Goal: Transaction & Acquisition: Purchase product/service

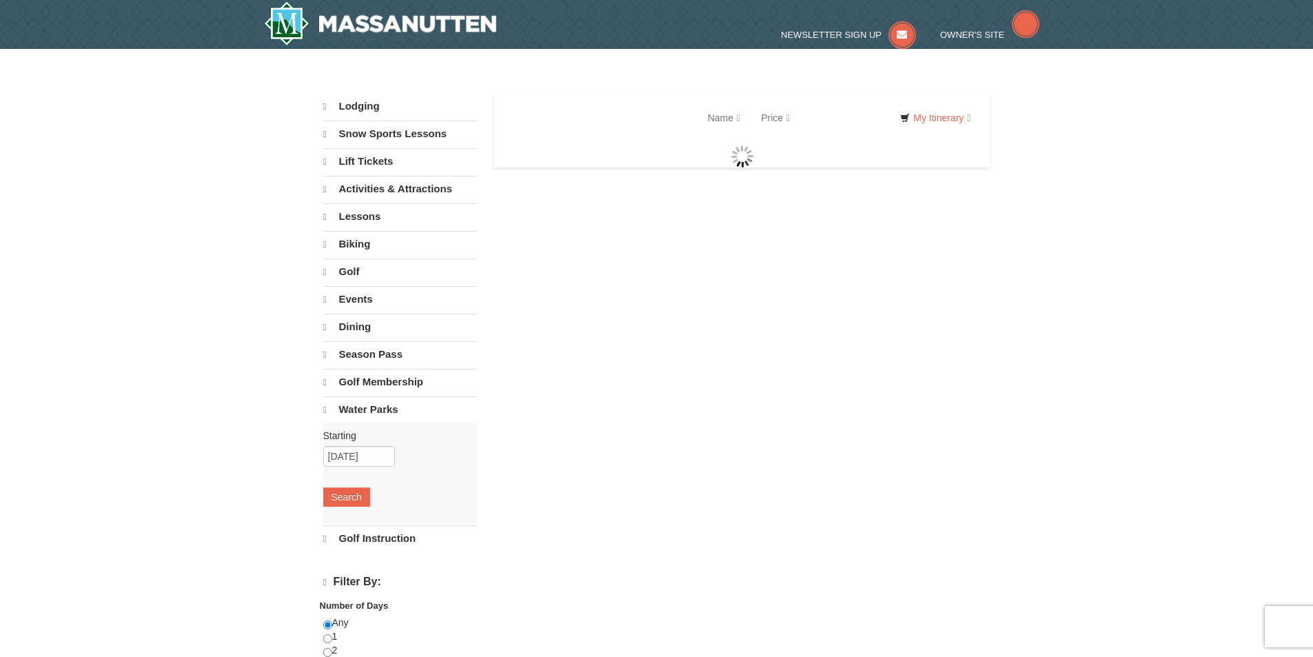
select select "9"
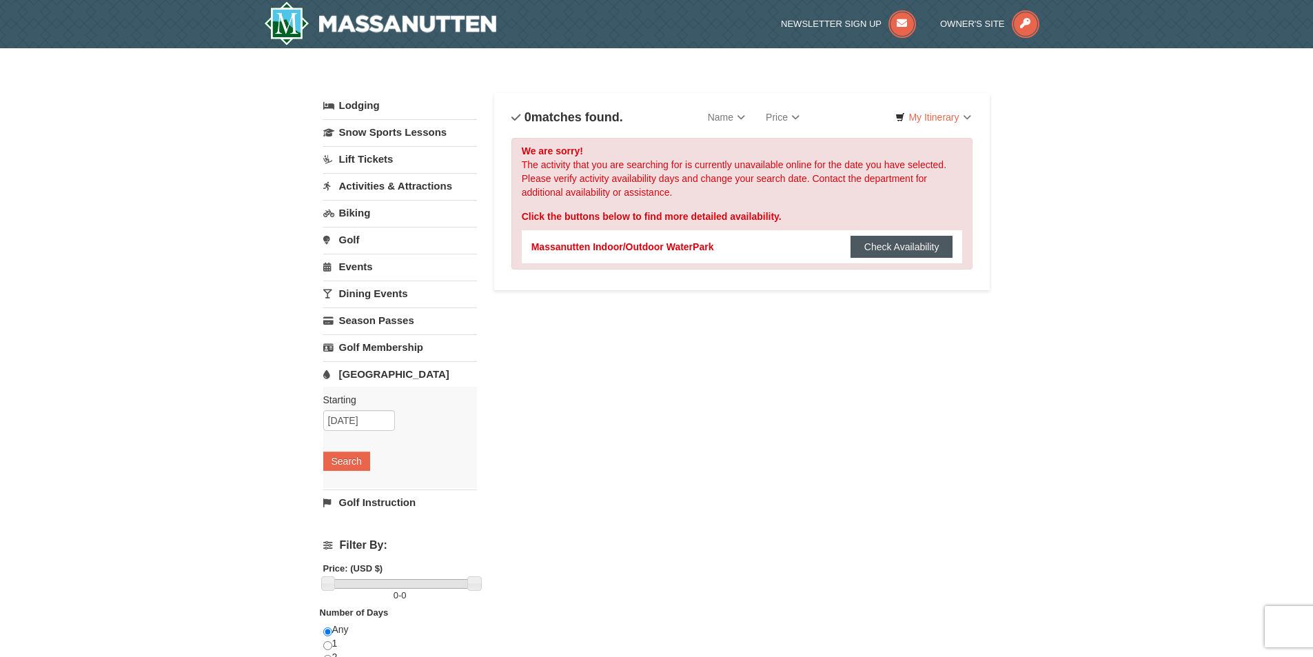
click at [885, 251] on button "Check Availability" at bounding box center [901, 247] width 103 height 22
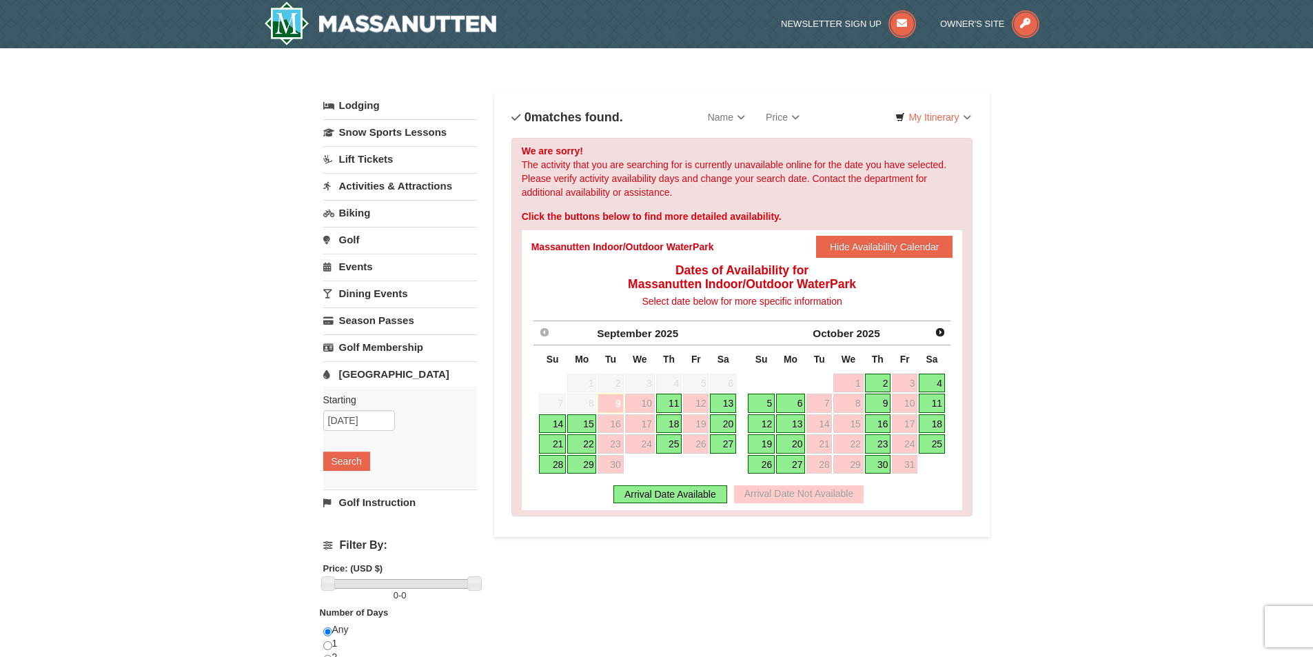
click at [675, 403] on link "11" at bounding box center [669, 402] width 26 height 19
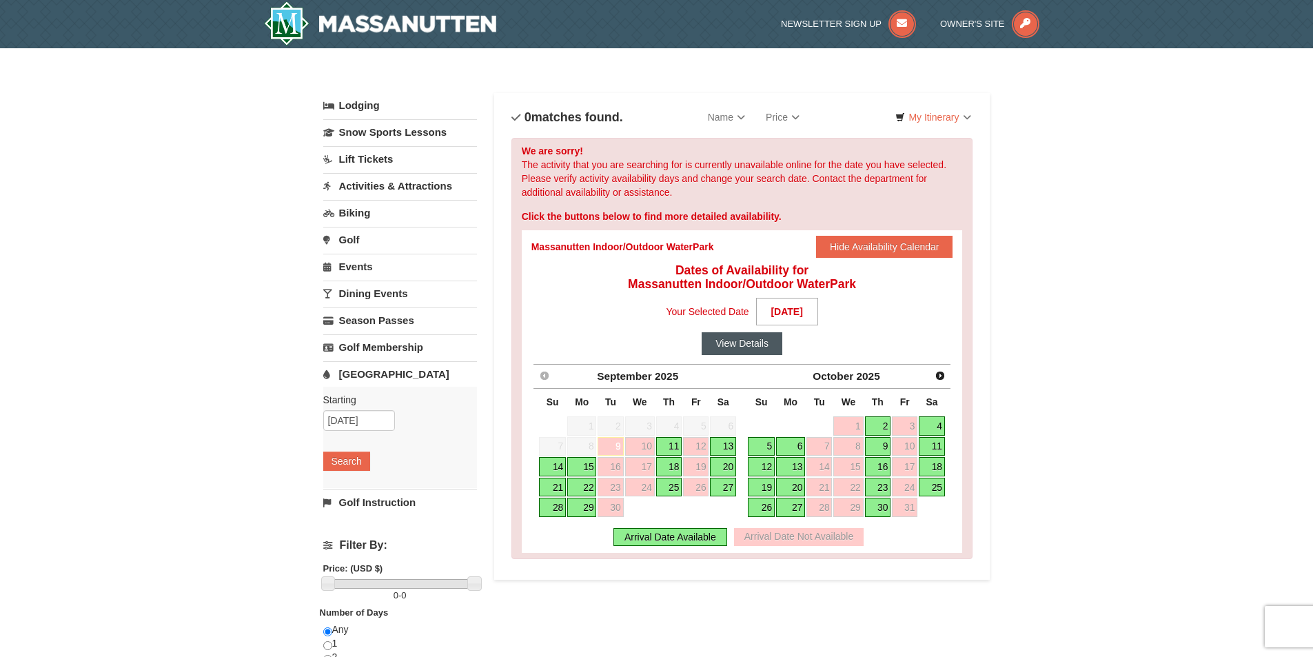
click at [739, 345] on button "View Details" at bounding box center [741, 343] width 81 height 22
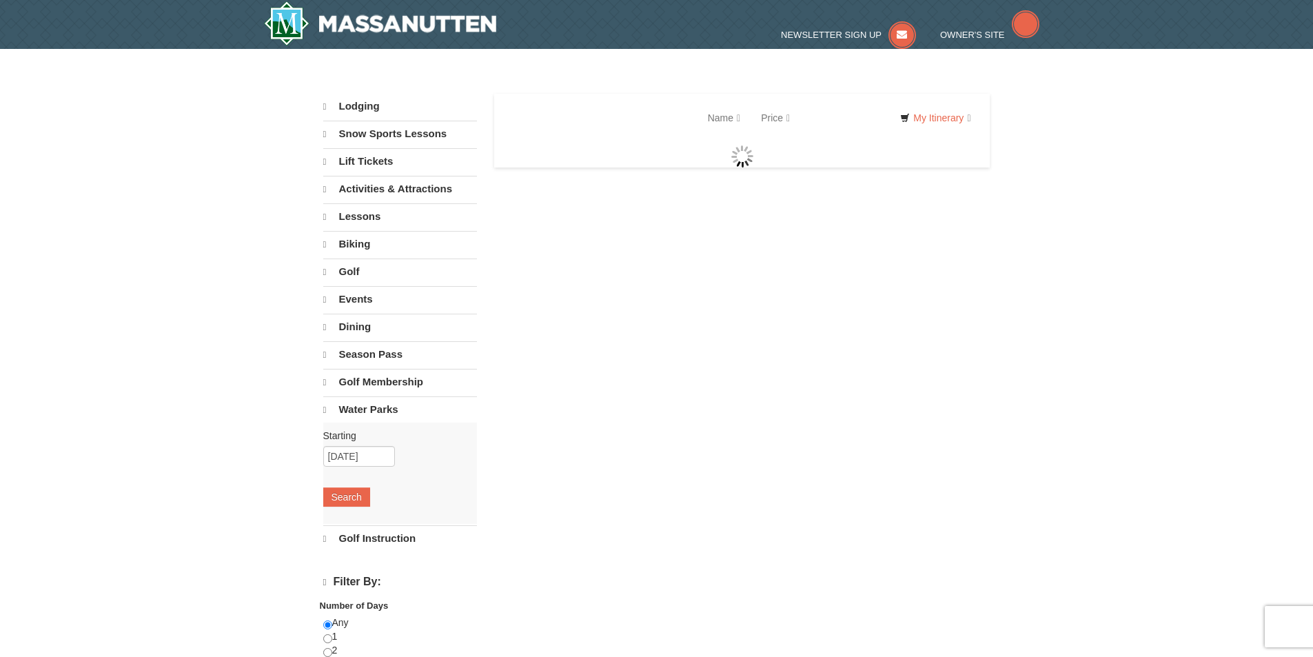
select select "9"
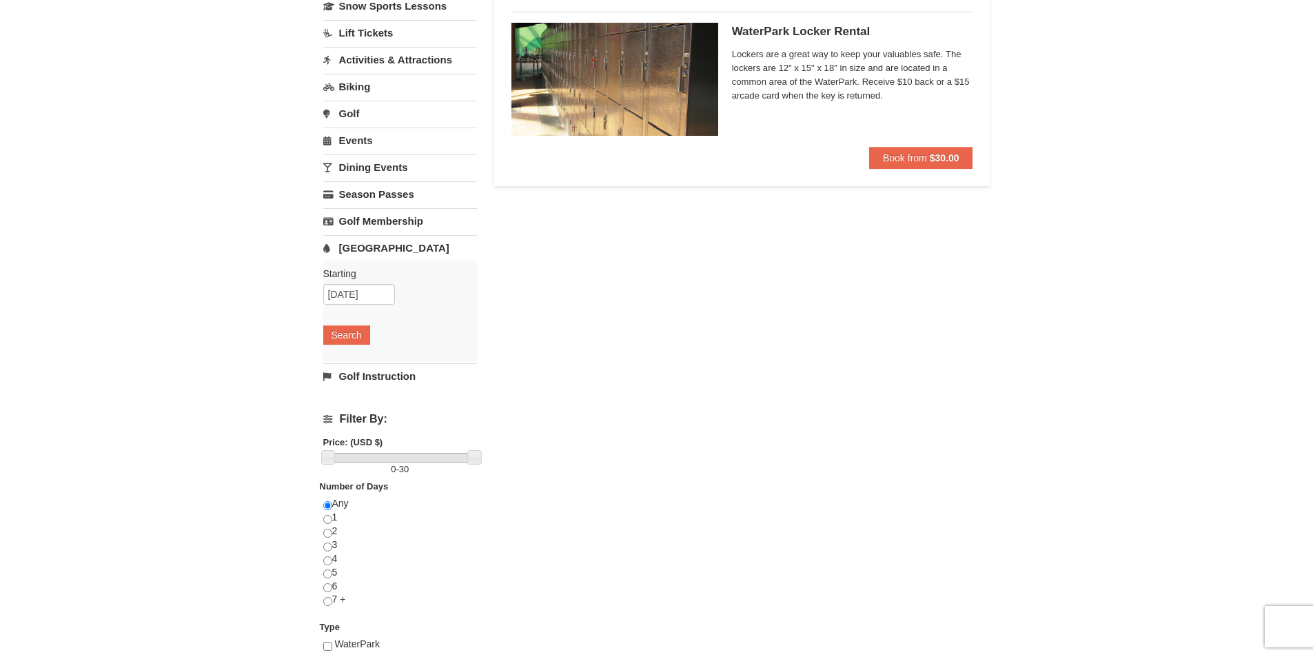
scroll to position [69, 0]
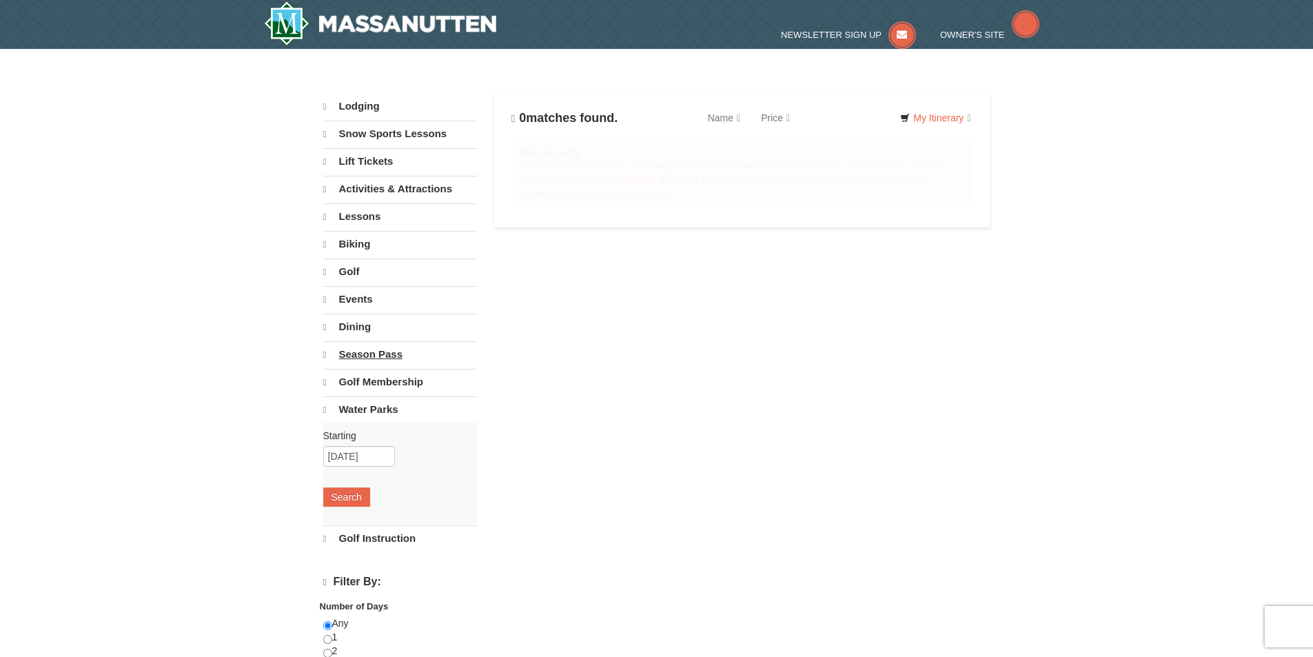
select select "9"
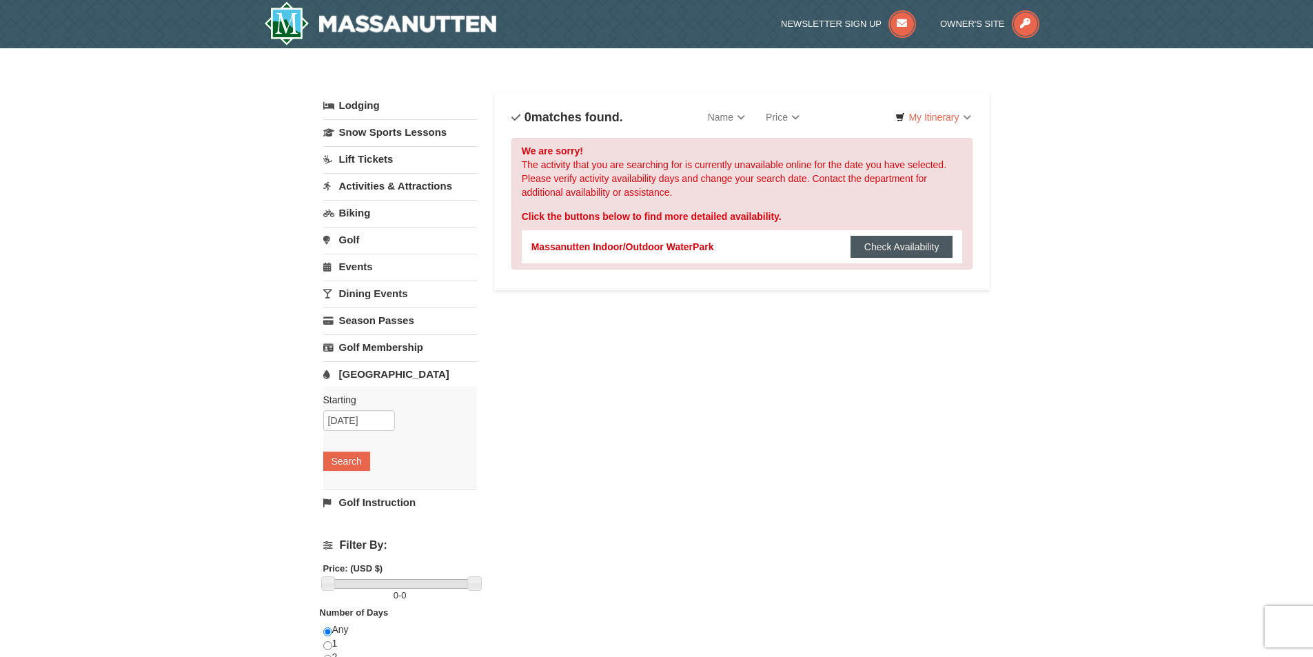
click at [867, 237] on button "Check Availability" at bounding box center [901, 247] width 103 height 22
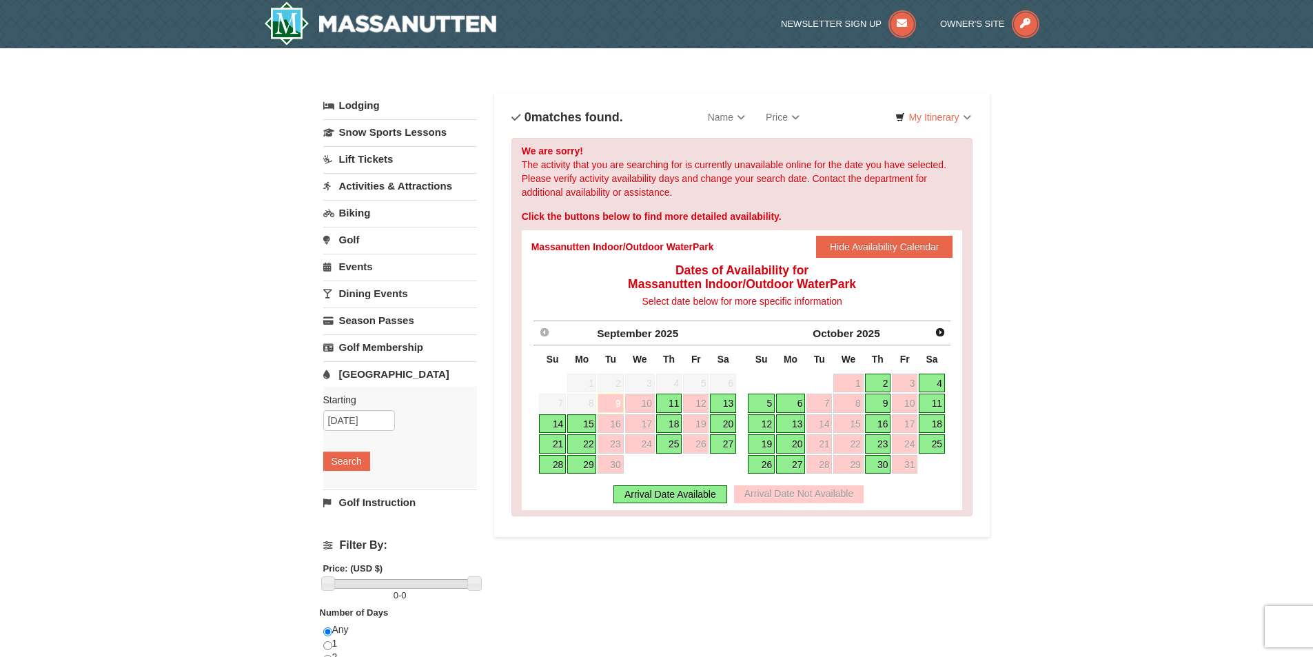
click at [580, 466] on link "29" at bounding box center [581, 464] width 29 height 19
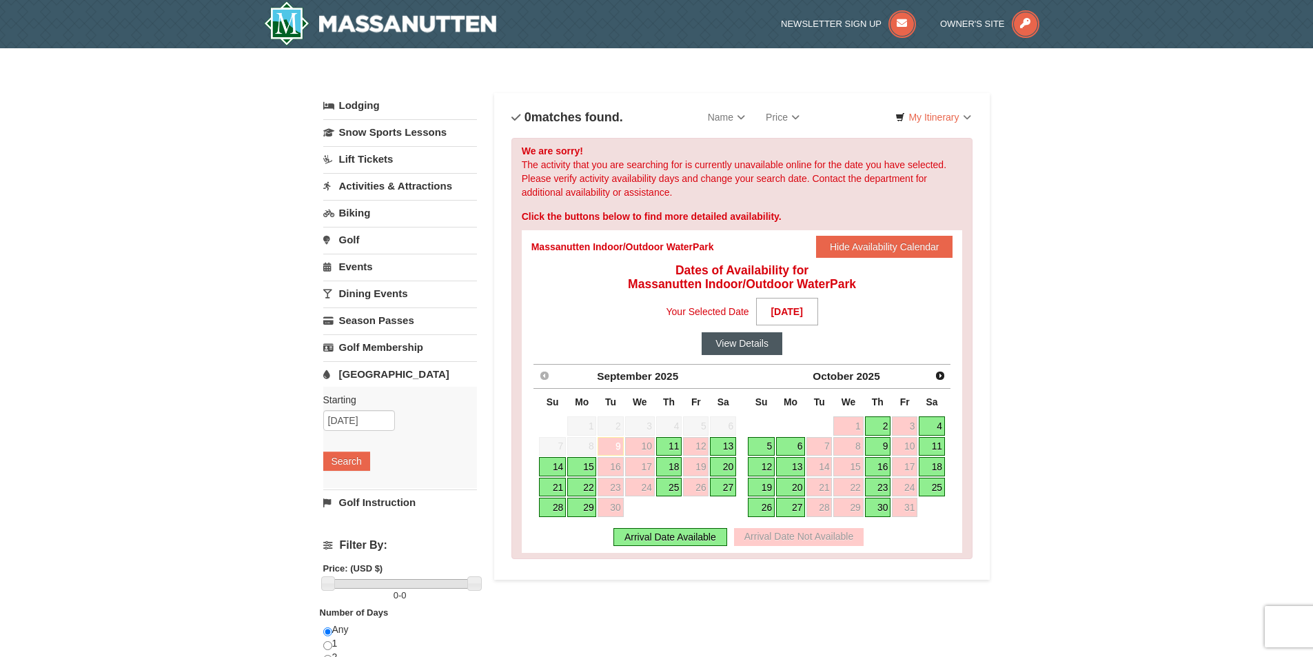
click at [765, 349] on button "View Details" at bounding box center [741, 343] width 81 height 22
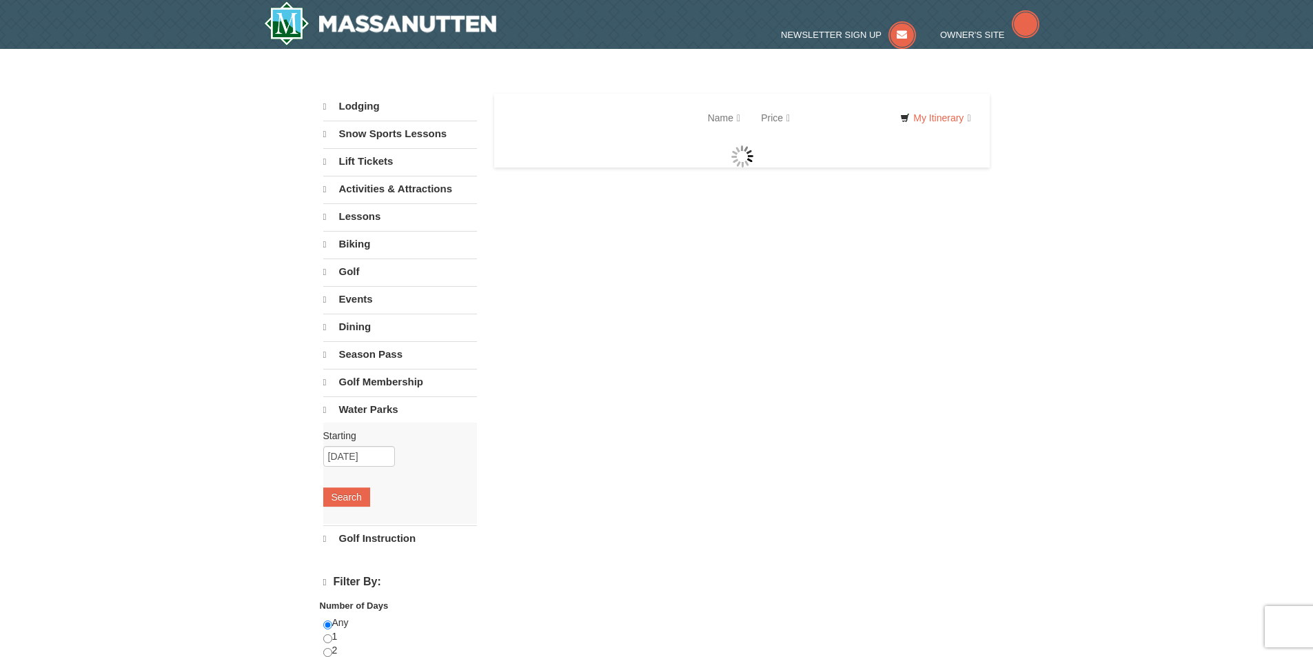
select select "9"
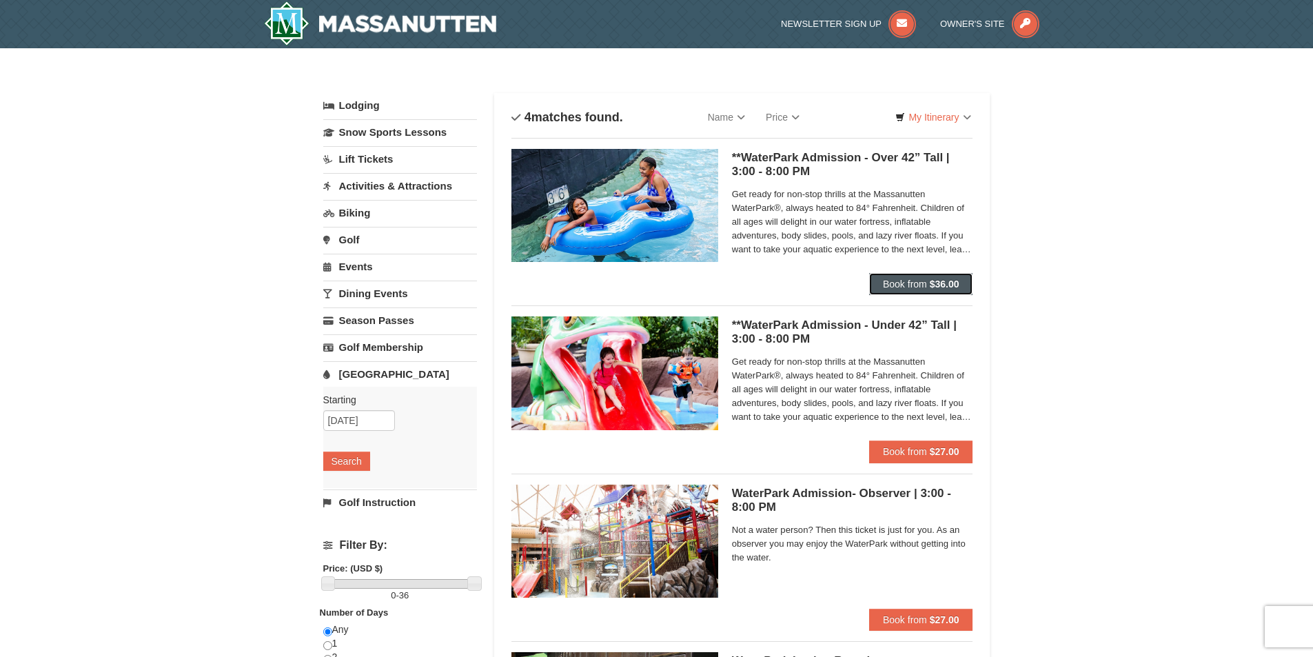
click at [905, 285] on span "Book from" at bounding box center [905, 283] width 44 height 11
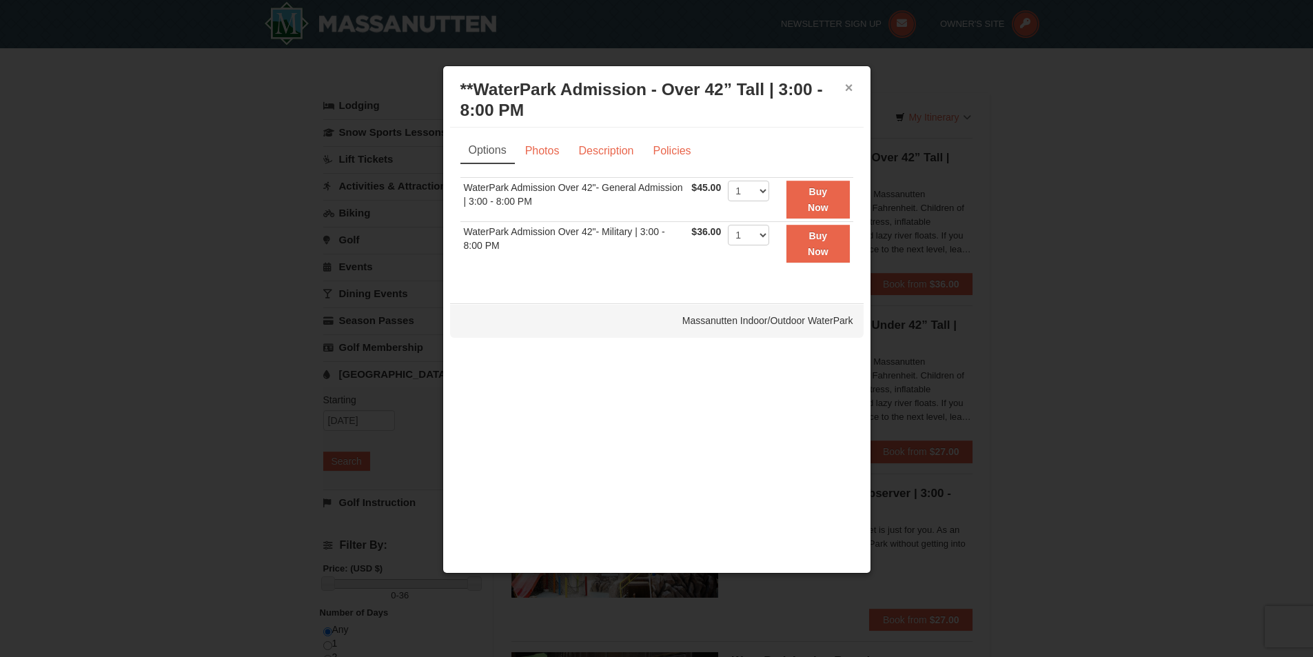
click at [848, 86] on button "×" at bounding box center [849, 88] width 8 height 14
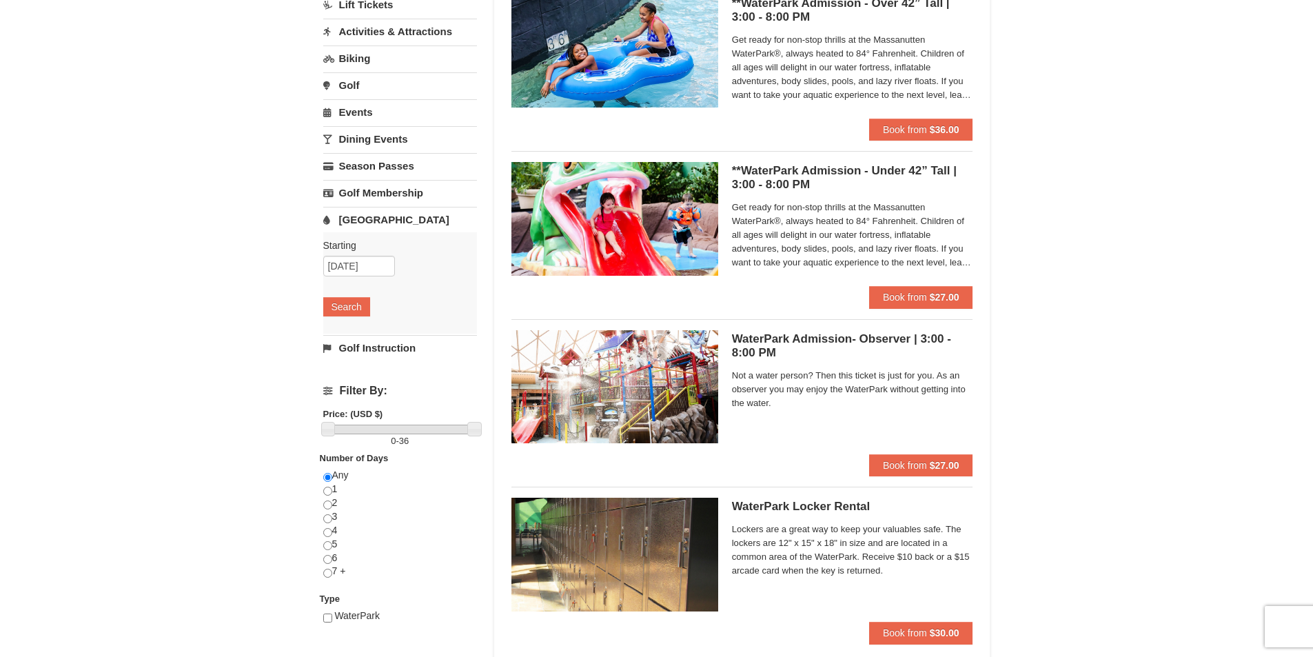
scroll to position [207, 0]
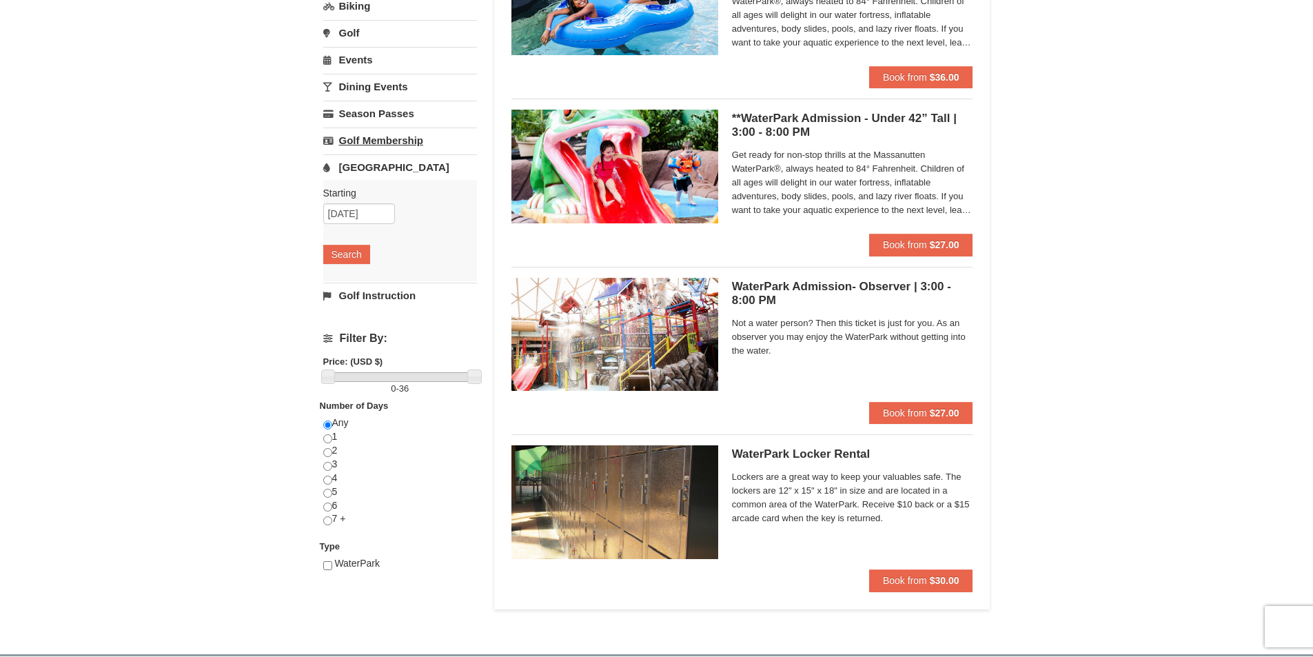
click at [354, 141] on link "Golf Membership" at bounding box center [400, 139] width 154 height 25
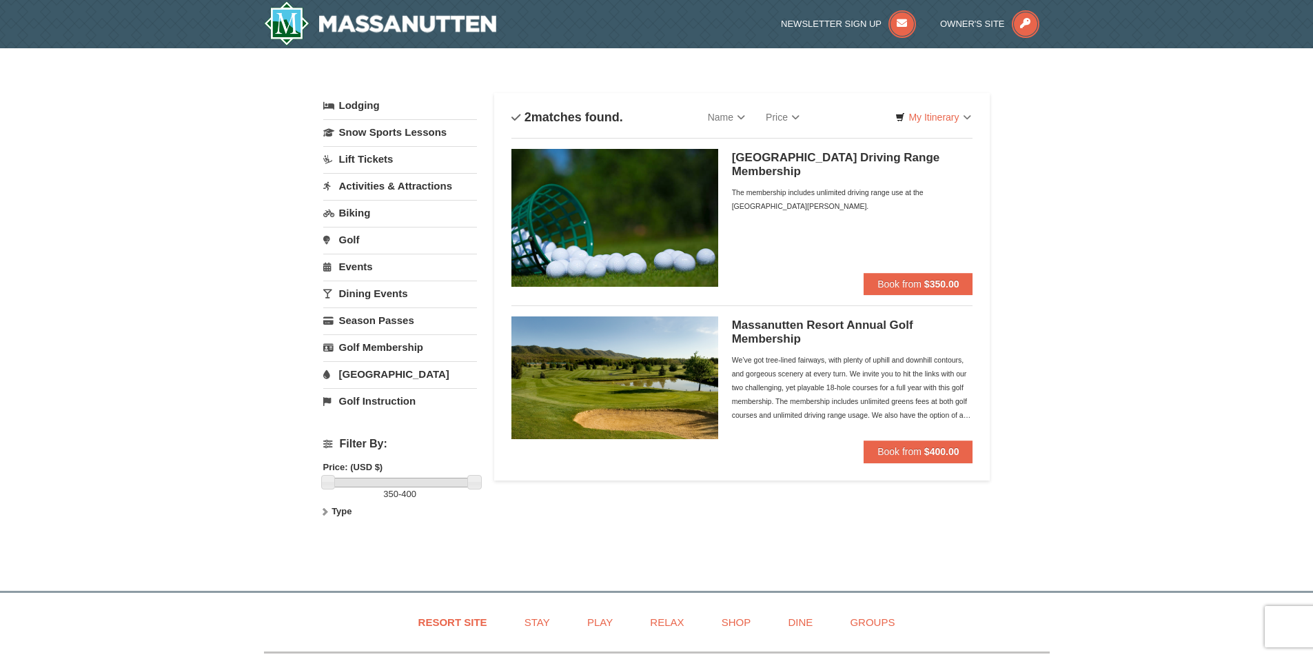
click at [373, 370] on link "[GEOGRAPHIC_DATA]" at bounding box center [400, 373] width 154 height 25
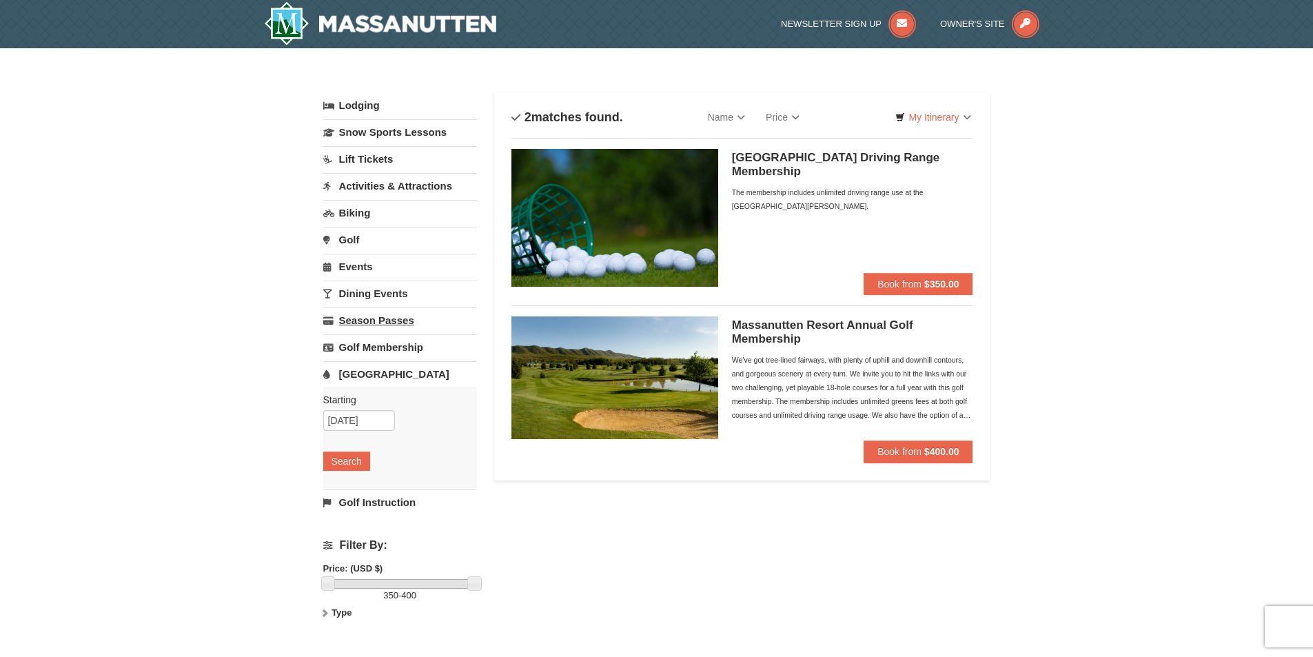
click at [389, 321] on link "Season Passes" at bounding box center [400, 319] width 154 height 25
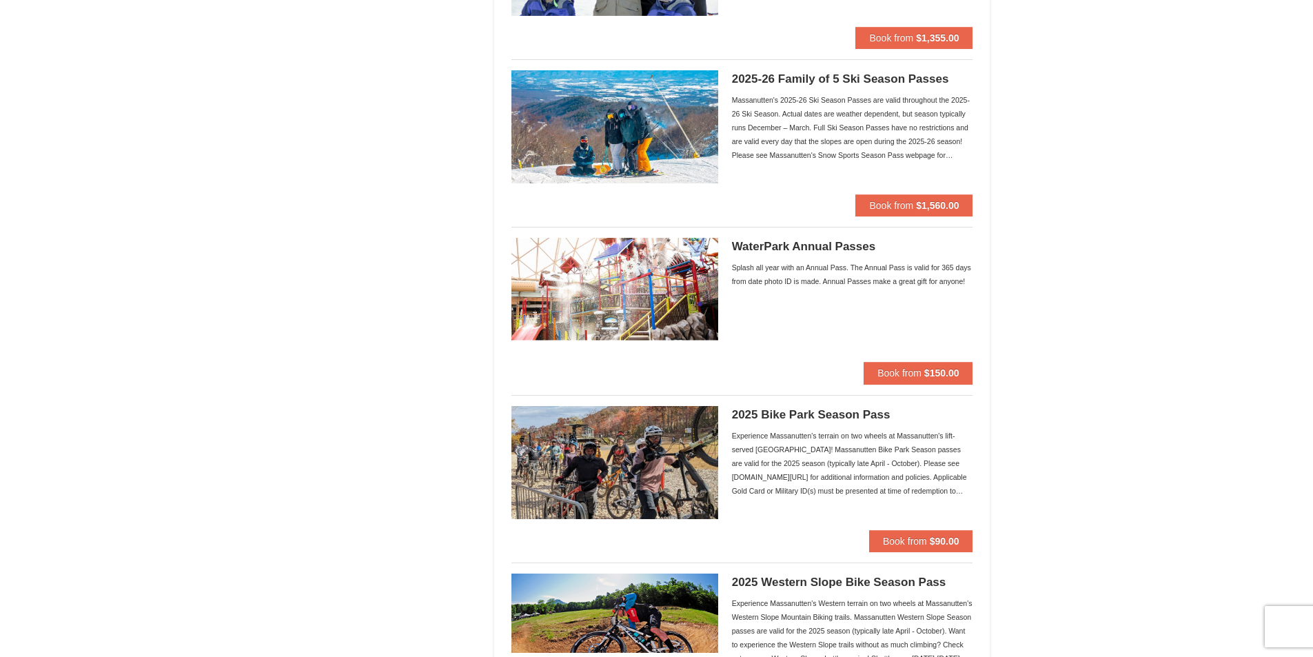
scroll to position [896, 0]
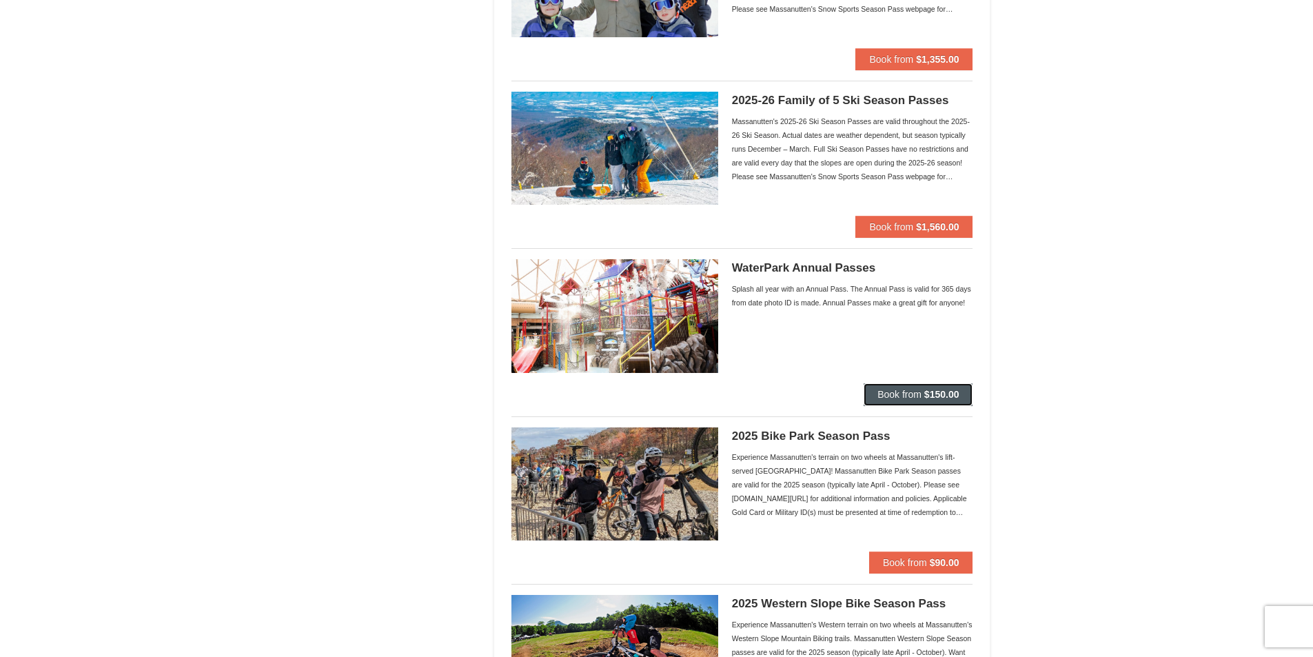
click at [893, 389] on span "Book from" at bounding box center [899, 394] width 44 height 11
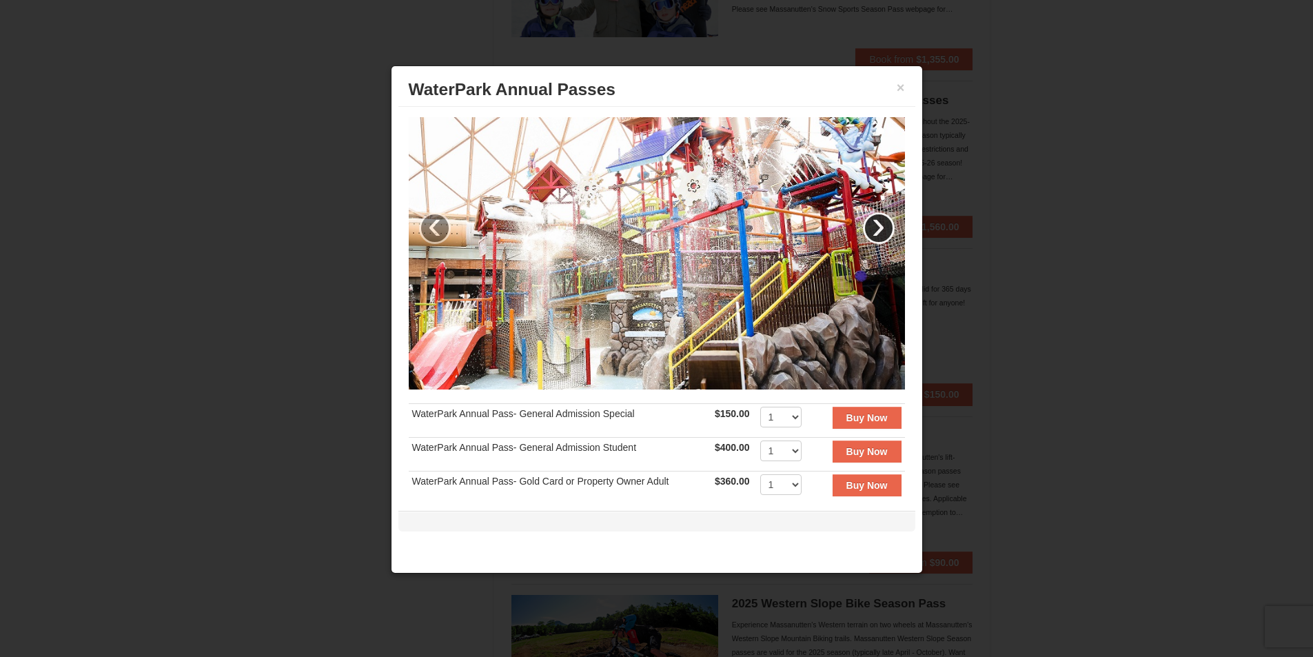
click at [870, 222] on link "›" at bounding box center [879, 228] width 32 height 32
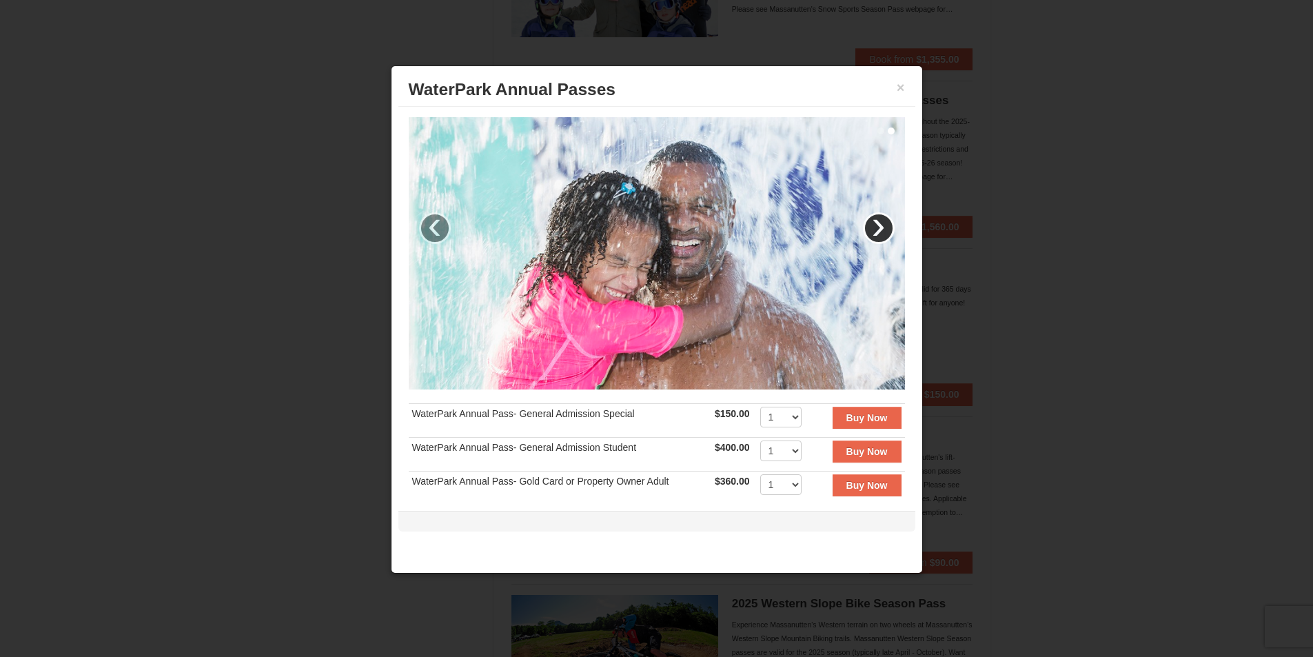
click at [870, 222] on link "›" at bounding box center [879, 228] width 32 height 32
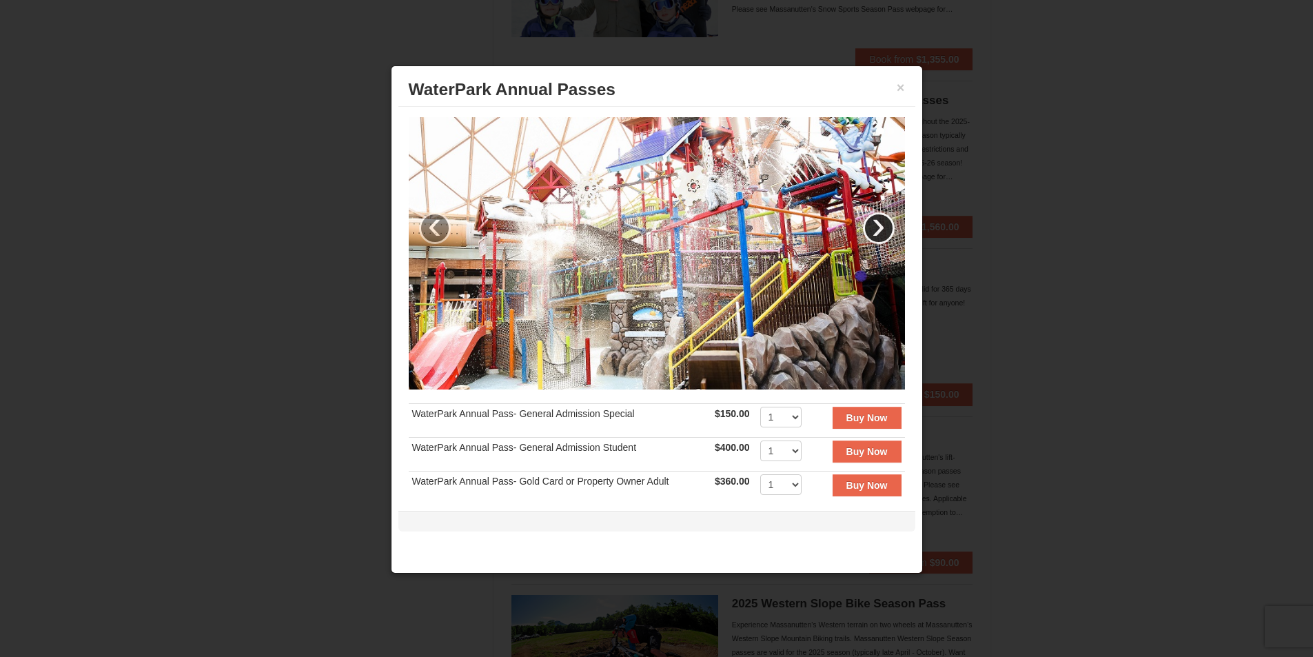
click at [870, 222] on link "›" at bounding box center [879, 228] width 32 height 32
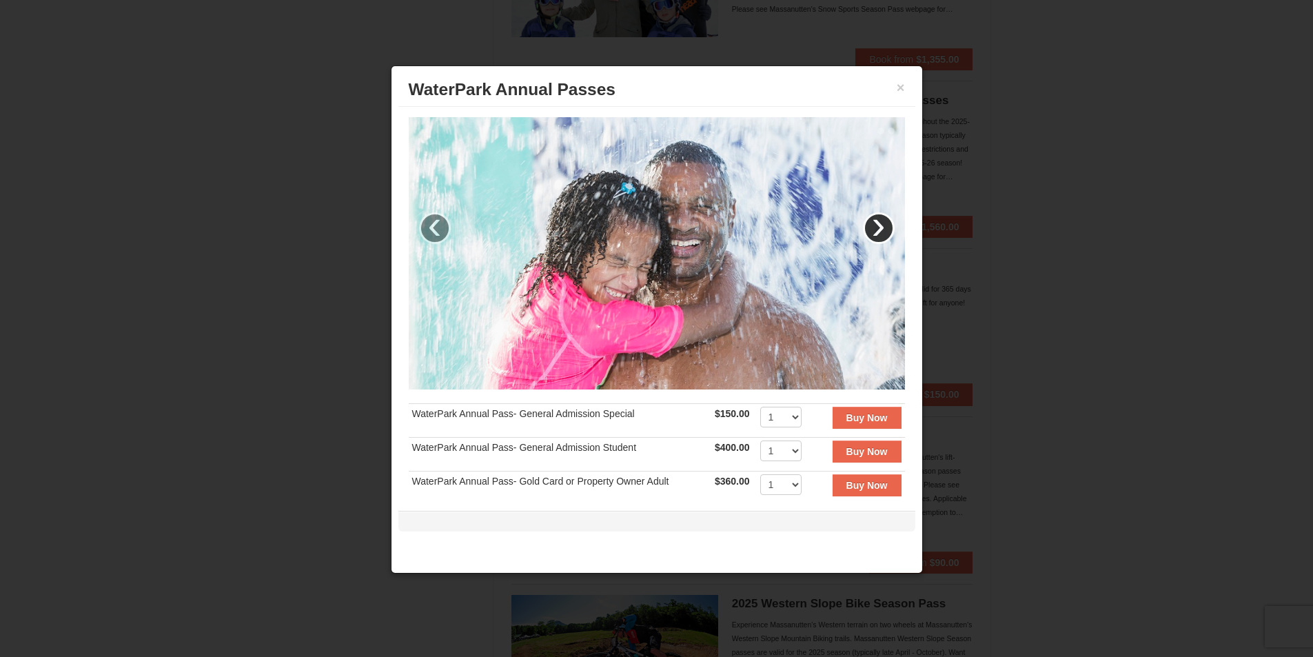
click at [870, 222] on link "›" at bounding box center [879, 228] width 32 height 32
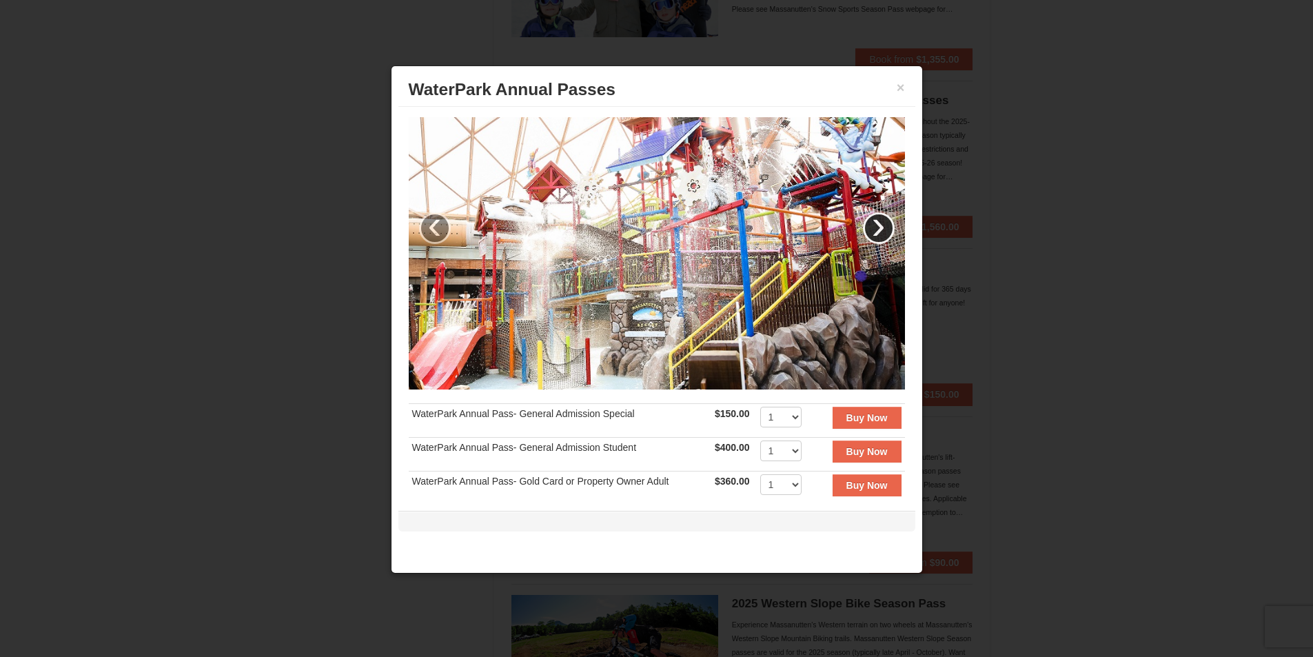
click at [870, 222] on link "›" at bounding box center [879, 228] width 32 height 32
click at [900, 86] on button "×" at bounding box center [900, 88] width 8 height 14
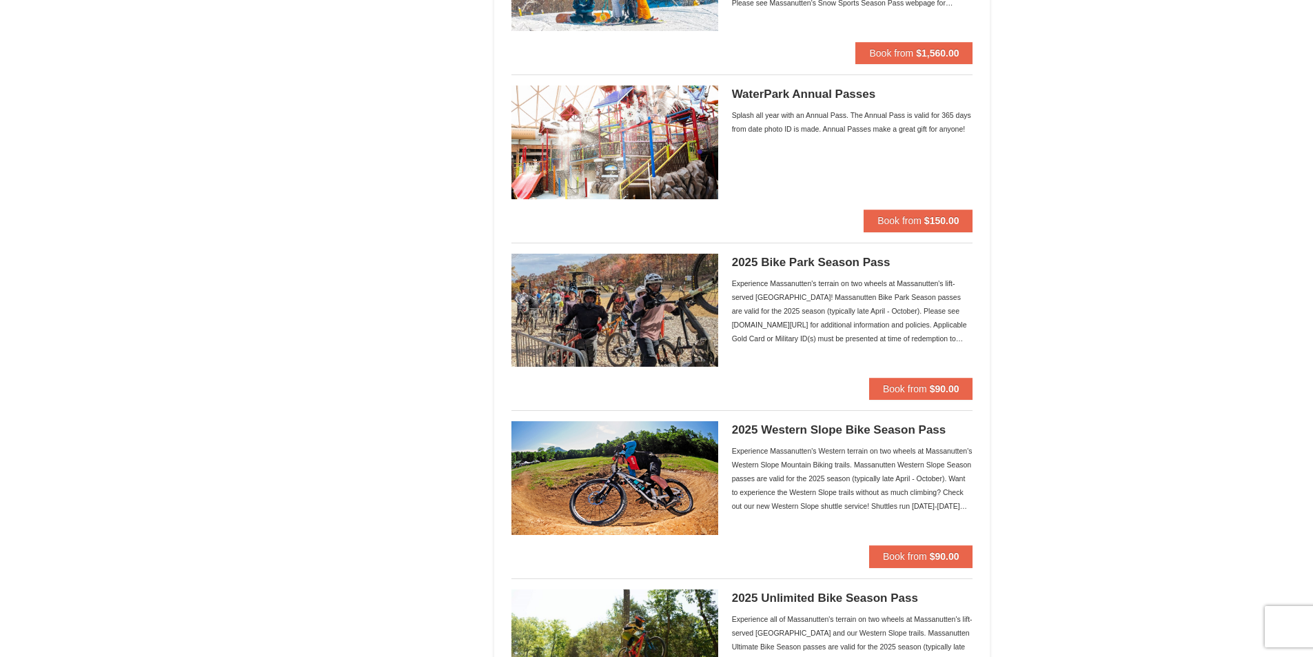
scroll to position [921, 0]
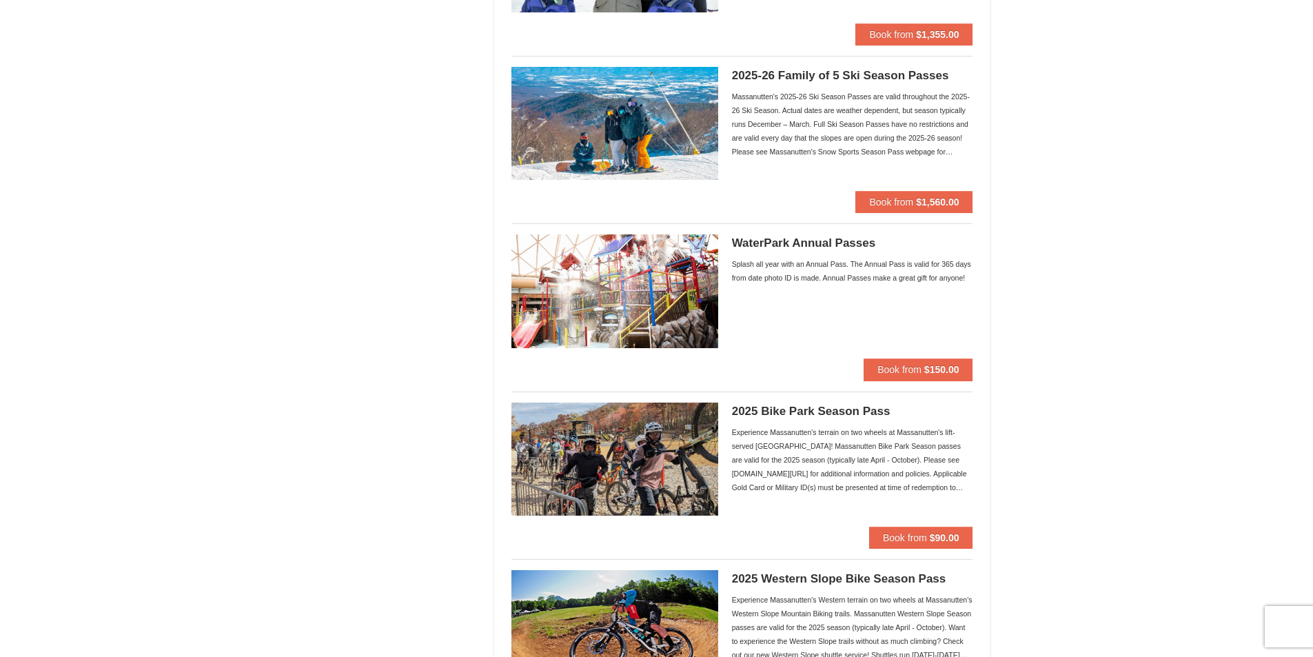
click at [681, 296] on img at bounding box center [614, 290] width 207 height 113
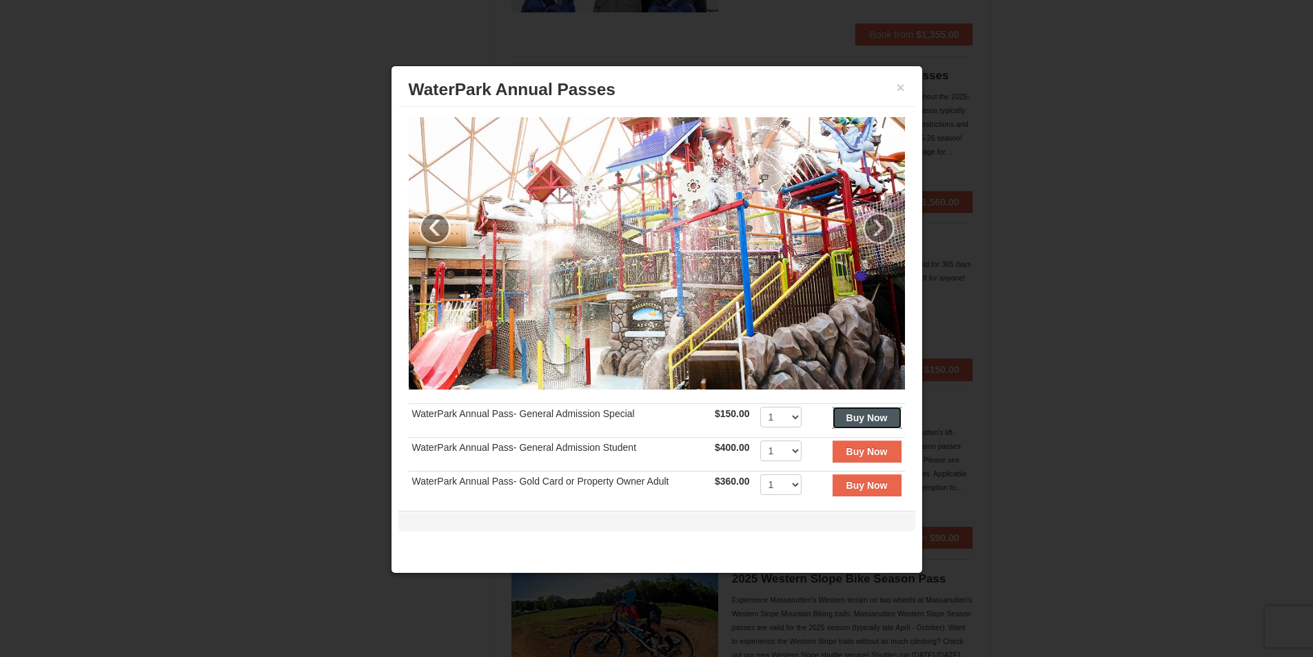
click at [834, 415] on button "Buy Now" at bounding box center [866, 418] width 69 height 22
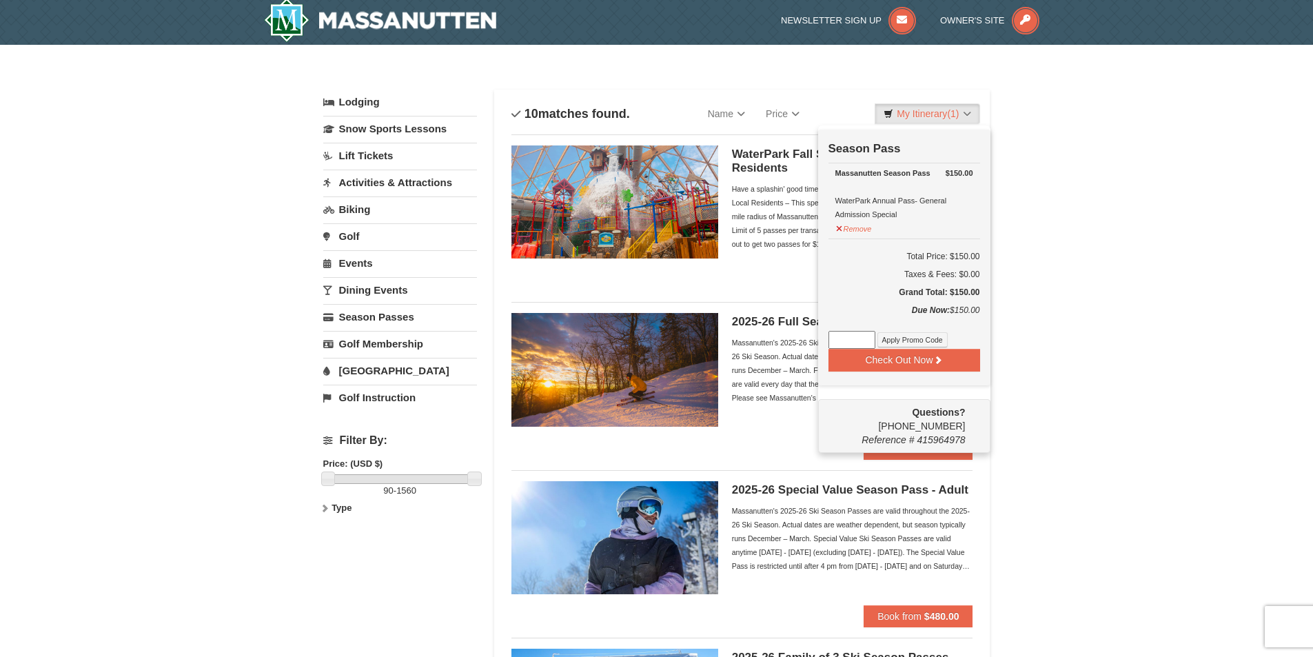
scroll to position [4, 0]
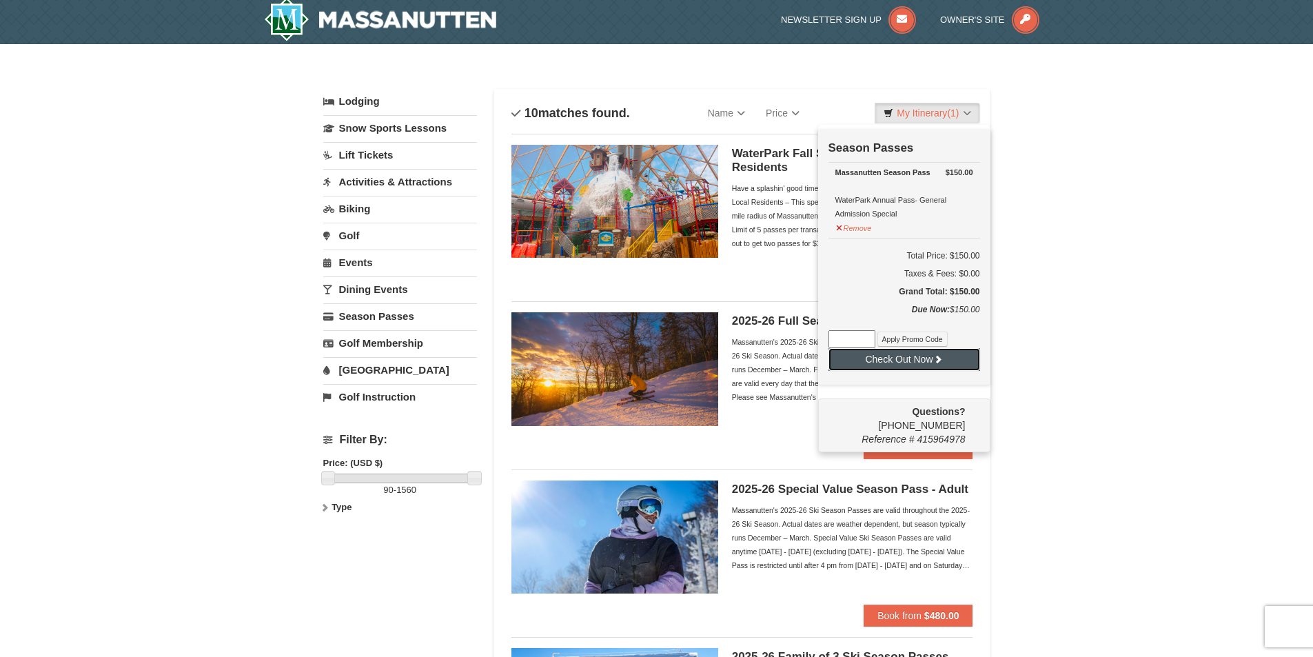
click at [898, 360] on button "Check Out Now" at bounding box center [904, 359] width 152 height 22
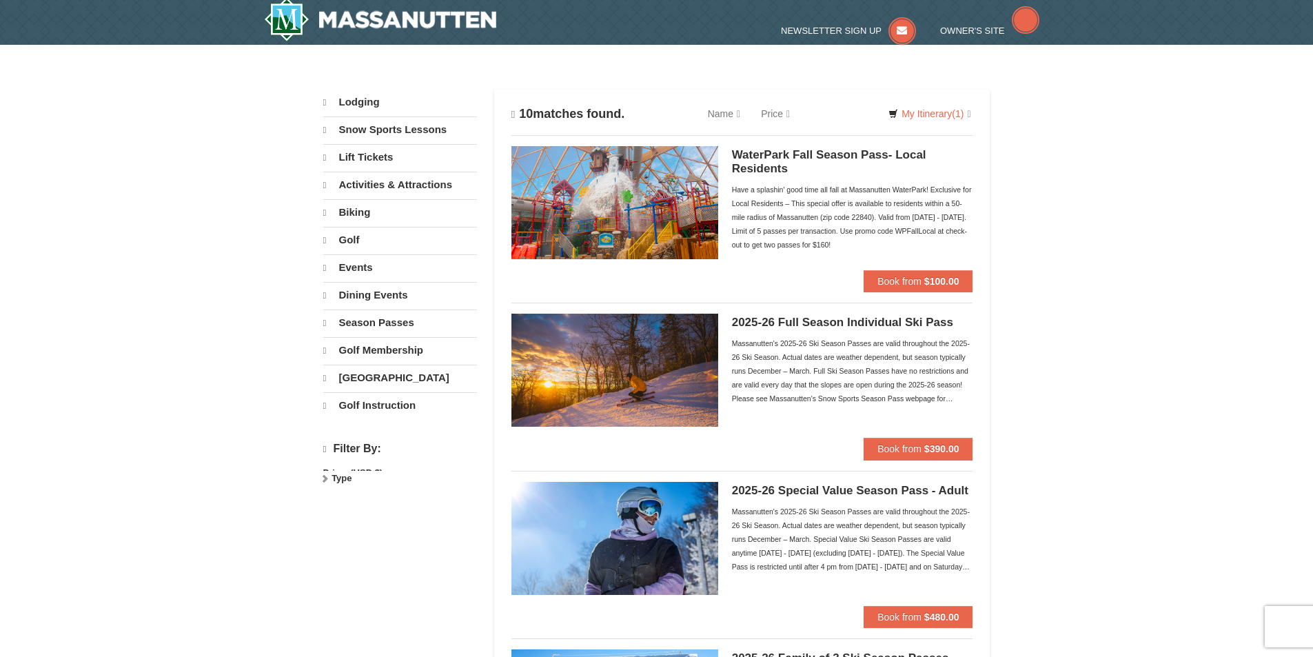
scroll to position [4, 0]
